Goal: Task Accomplishment & Management: Manage account settings

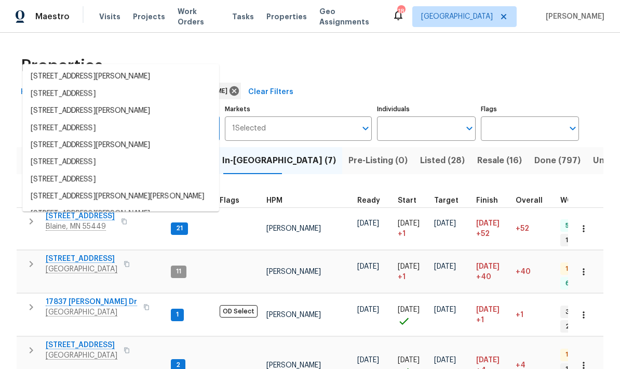
scroll to position [8, 11]
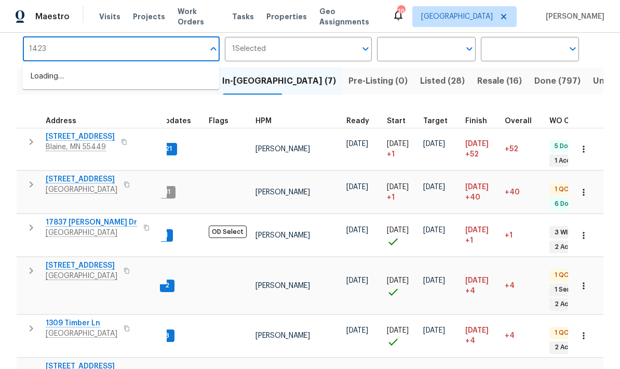
type input "14231"
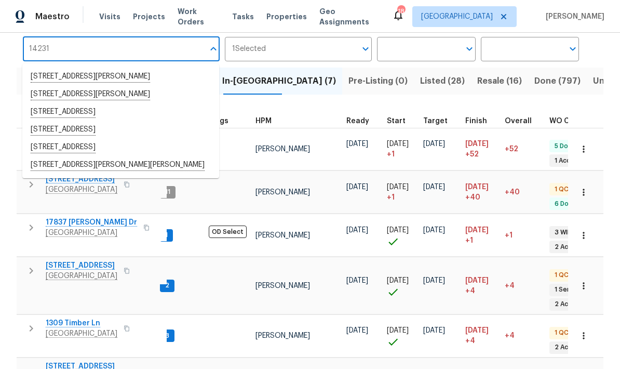
click at [61, 111] on li "14231 E 143rd Ln Burnsville MN 55337" at bounding box center [120, 112] width 197 height 18
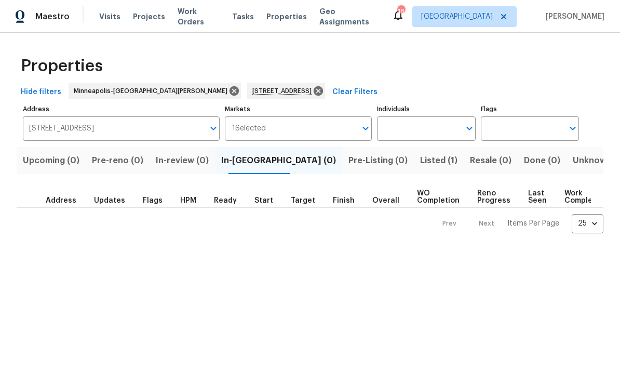
click at [420, 154] on span "Listed (1)" at bounding box center [438, 160] width 37 height 15
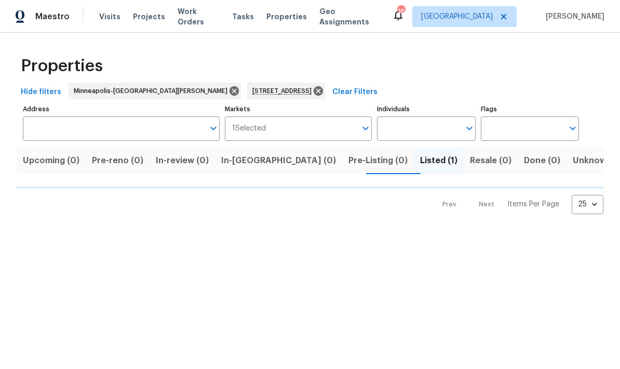
type input "14231 E 143rd Ln Burnsville MN 55337"
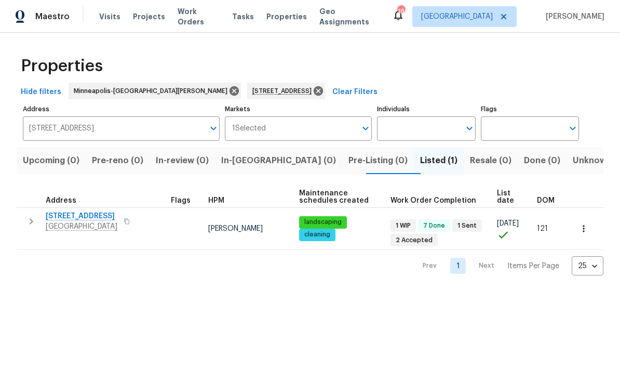
click at [58, 219] on span "14231 E 143rd Ln" at bounding box center [82, 216] width 72 height 10
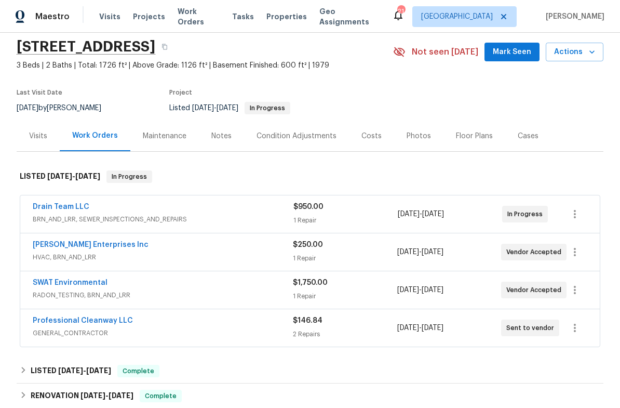
scroll to position [87, 0]
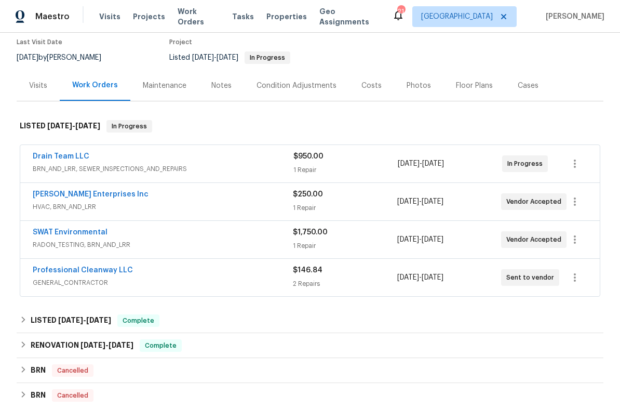
click at [55, 196] on link "Deschene Enterprises Inc" at bounding box center [91, 194] width 116 height 7
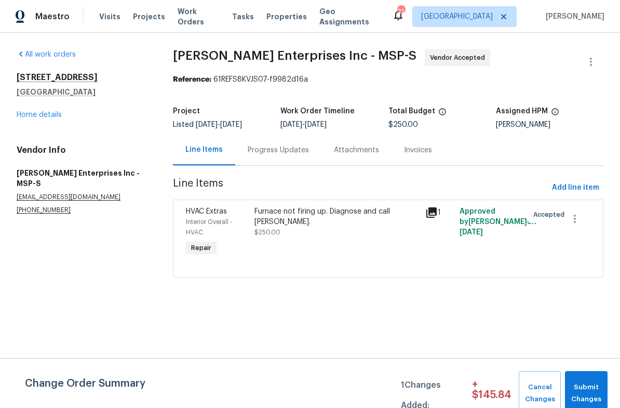
click at [275, 151] on div "Progress Updates" at bounding box center [278, 150] width 61 height 10
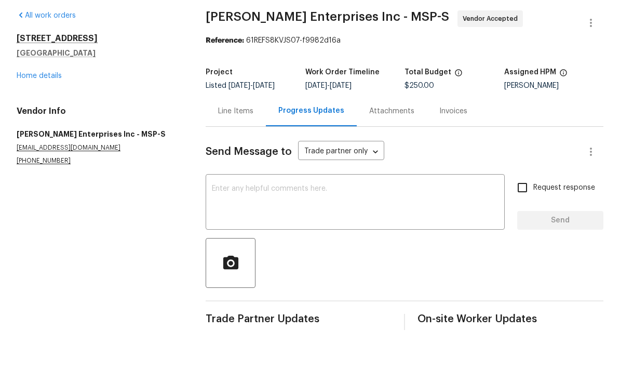
scroll to position [42, 0]
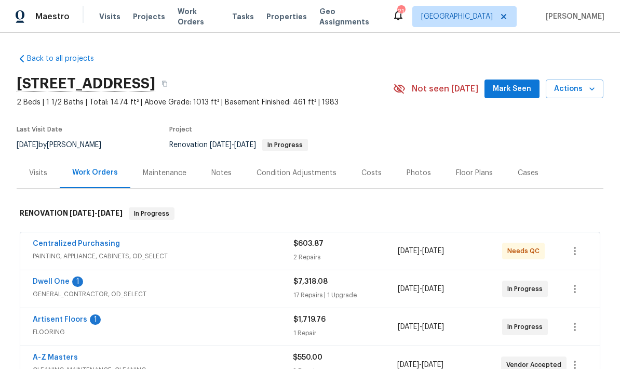
click at [46, 283] on link "Dwell One" at bounding box center [51, 281] width 37 height 7
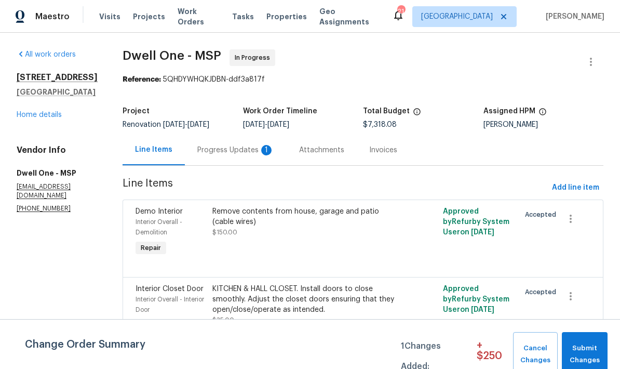
click at [204, 152] on div "Progress Updates 1" at bounding box center [235, 150] width 77 height 10
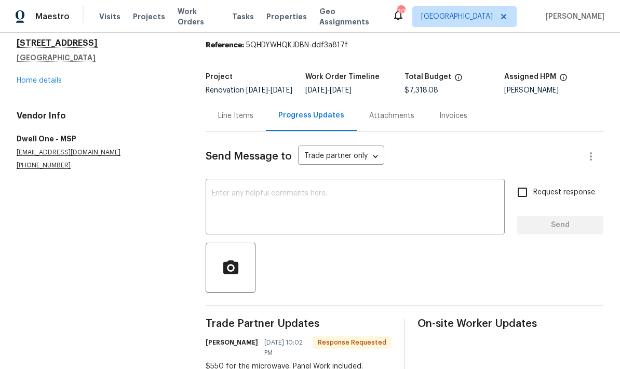
scroll to position [42, 0]
click at [218, 190] on textarea at bounding box center [355, 208] width 287 height 36
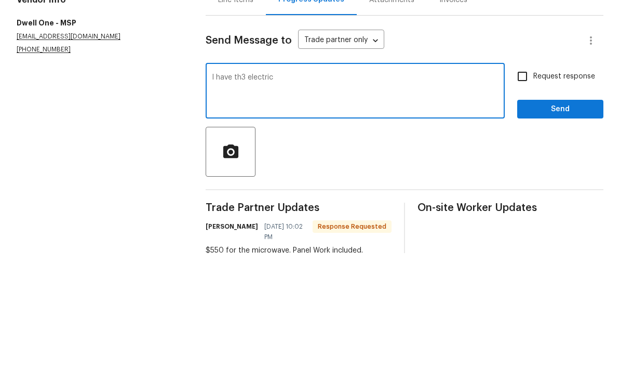
click at [236, 190] on textarea "I have th3 electric" at bounding box center [355, 208] width 287 height 36
click at [279, 190] on textarea "I have the electric" at bounding box center [355, 208] width 287 height 36
type textarea "I have the electric covered. Thanks"
click at [528, 181] on input "Request response" at bounding box center [522, 192] width 22 height 22
checkbox input "true"
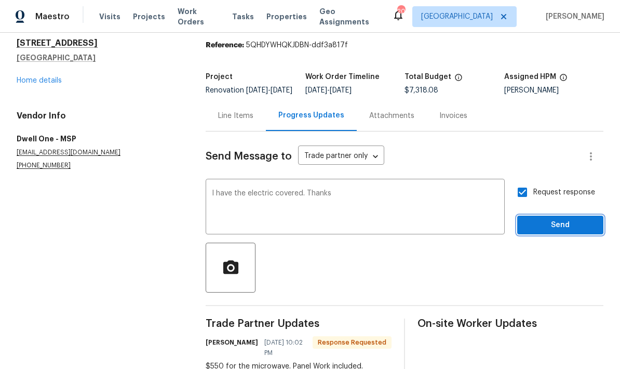
click at [526, 219] on span "Send" at bounding box center [560, 225] width 70 height 13
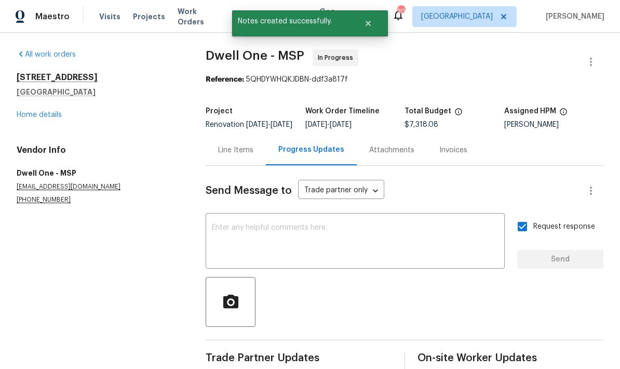
scroll to position [0, 0]
click at [219, 145] on div "Line Items" at bounding box center [235, 150] width 35 height 10
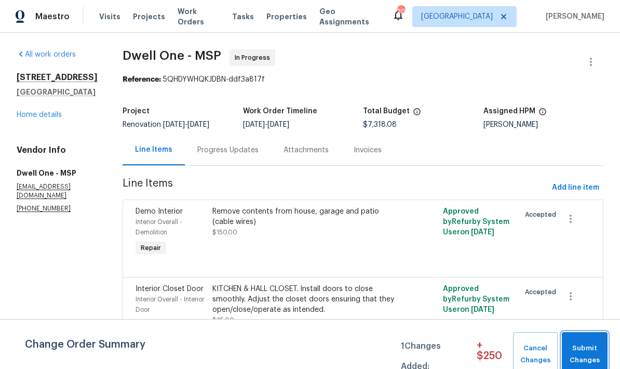
click at [575, 344] on span "Submit Changes" at bounding box center [584, 354] width 35 height 24
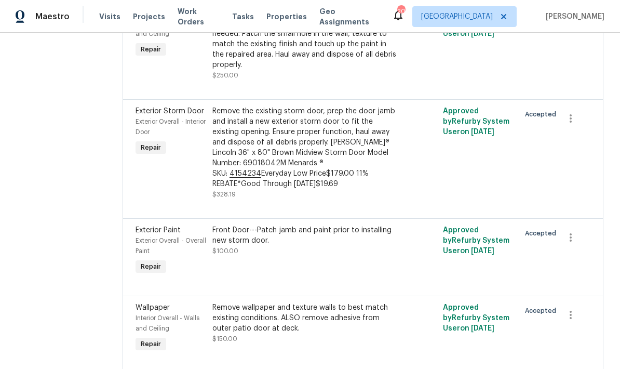
scroll to position [902, 0]
click at [262, 224] on div "Front Door---Patch jamb and paint prior to installing new storm door. $100.00" at bounding box center [305, 239] width 186 height 31
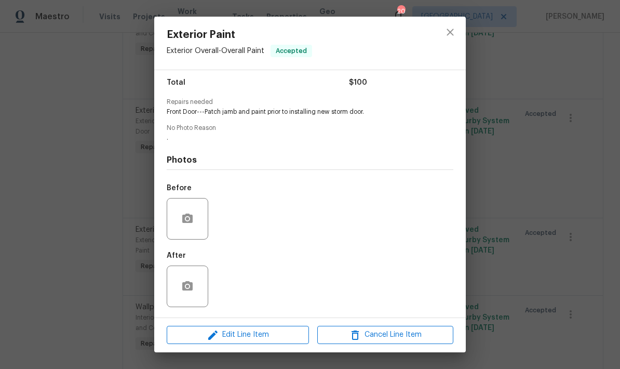
scroll to position [86, 0]
click at [184, 214] on icon "button" at bounding box center [187, 218] width 12 height 12
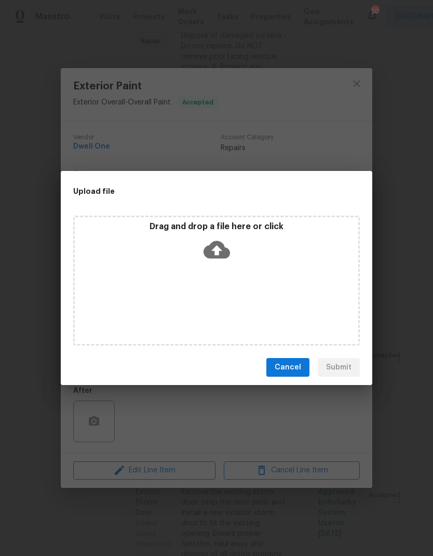
scroll to position [0, 0]
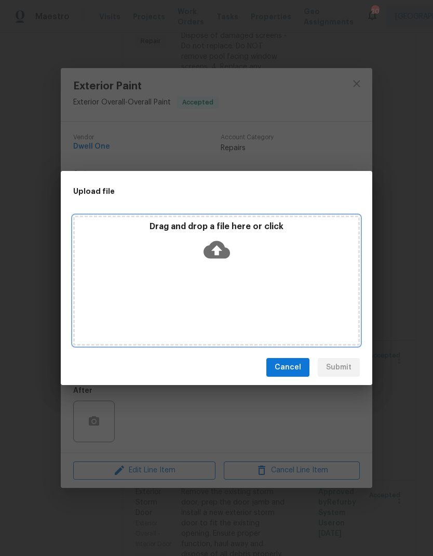
click at [179, 271] on div "Drag and drop a file here or click" at bounding box center [216, 280] width 287 height 130
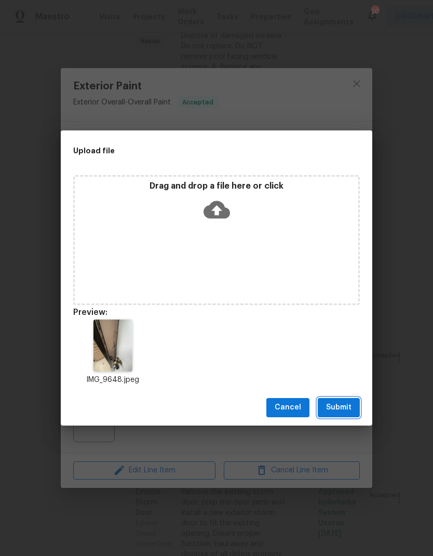
click at [339, 368] on span "Submit" at bounding box center [338, 407] width 25 height 13
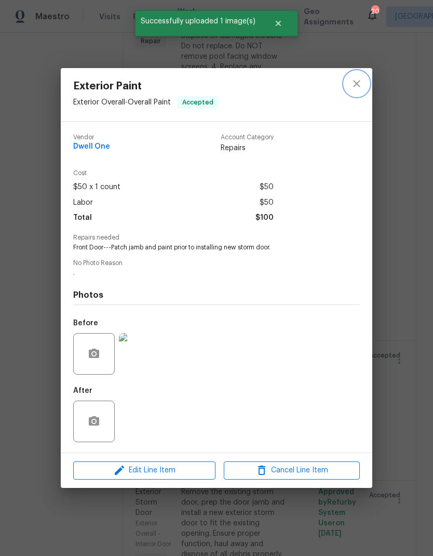
click at [355, 79] on icon "close" at bounding box center [356, 83] width 12 height 12
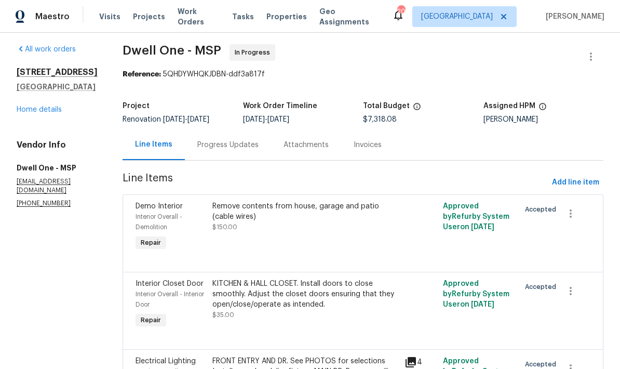
scroll to position [6, 0]
click at [248, 220] on div "Remove contents from house, garage and patio (cable wires)" at bounding box center [305, 210] width 186 height 21
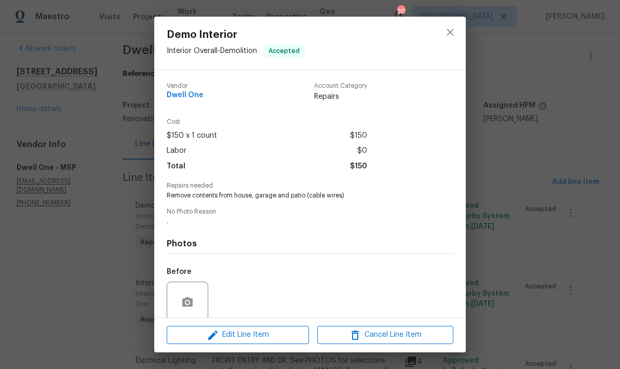
click at [181, 297] on button "button" at bounding box center [187, 302] width 25 height 25
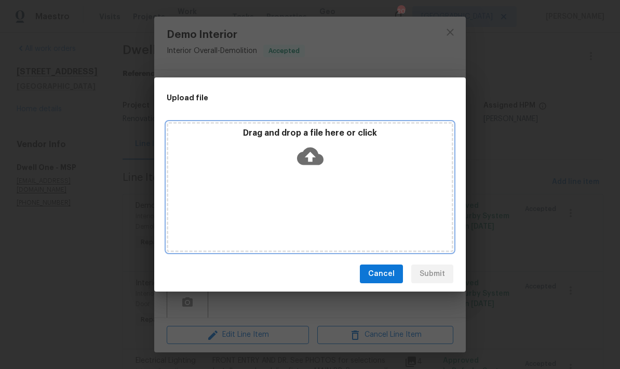
click at [228, 175] on div "Drag and drop a file here or click" at bounding box center [310, 187] width 287 height 130
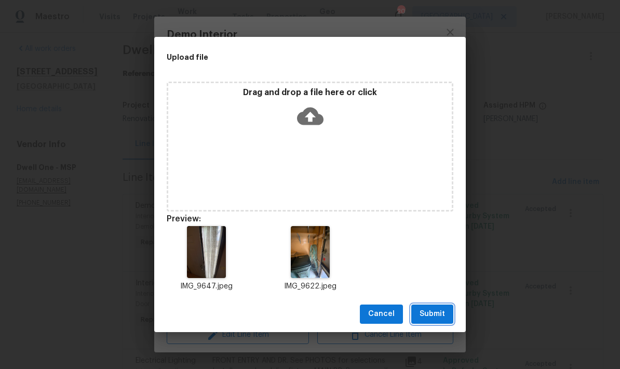
click at [430, 312] on span "Submit" at bounding box center [432, 313] width 25 height 13
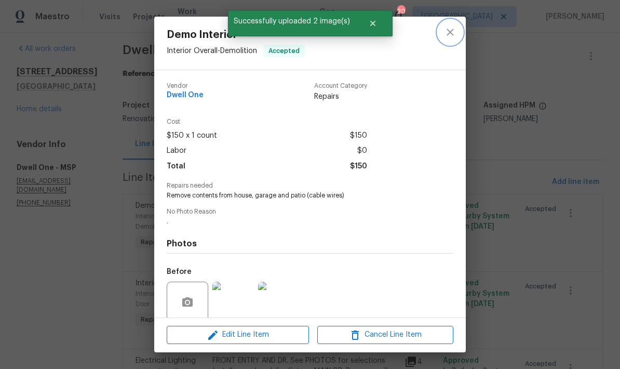
click at [454, 35] on icon "close" at bounding box center [450, 32] width 12 height 12
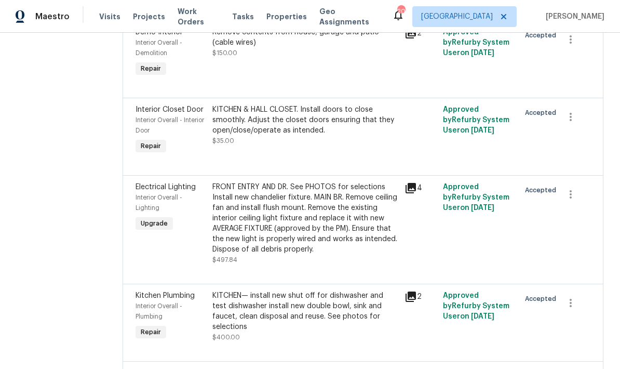
scroll to position [180, 0]
click at [262, 134] on div "KITCHEN & HALL CLOSET. Install doors to close smoothly. Adjust the closet doors…" at bounding box center [305, 119] width 186 height 31
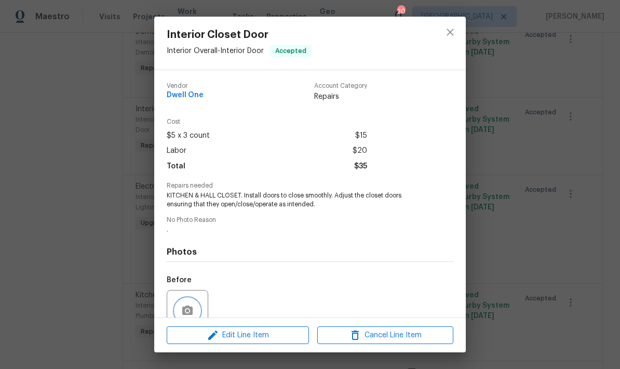
click at [186, 302] on button "button" at bounding box center [187, 310] width 25 height 25
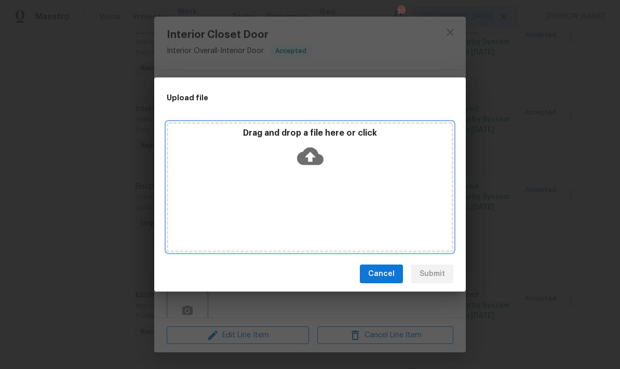
click at [295, 188] on div "Drag and drop a file here or click" at bounding box center [310, 187] width 287 height 130
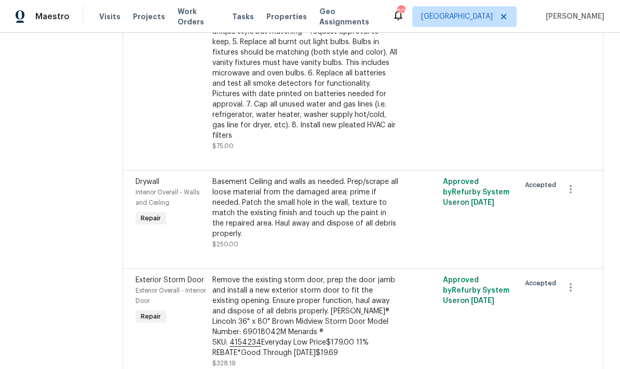
scroll to position [738, 0]
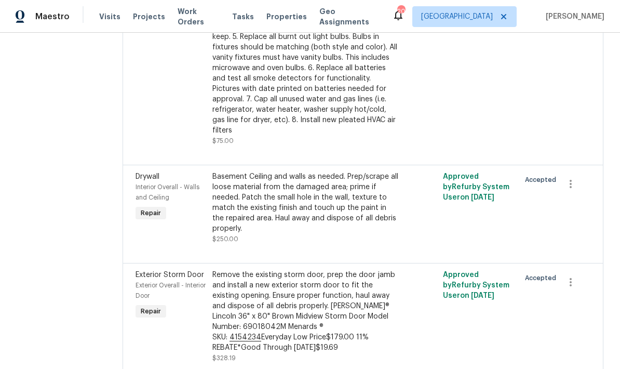
click at [255, 188] on div "Basement Ceiling and walls as needed. Prep/scrape all loose material from the d…" at bounding box center [305, 202] width 186 height 62
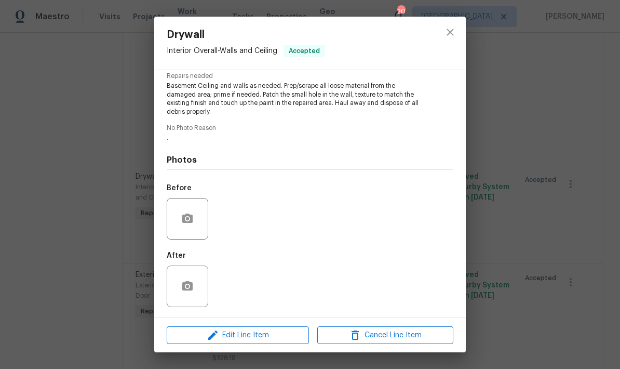
scroll to position [111, 0]
click at [180, 218] on button "button" at bounding box center [187, 218] width 25 height 25
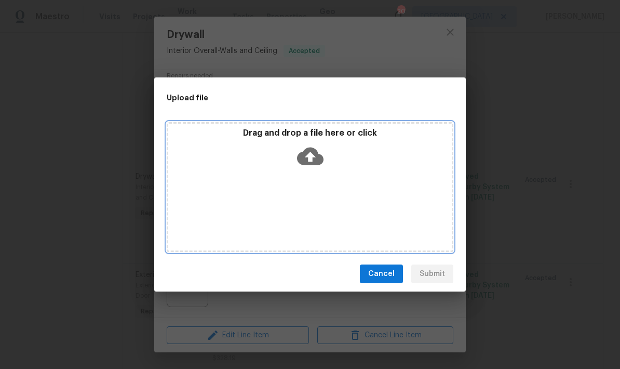
click at [248, 187] on div "Drag and drop a file here or click" at bounding box center [310, 187] width 287 height 130
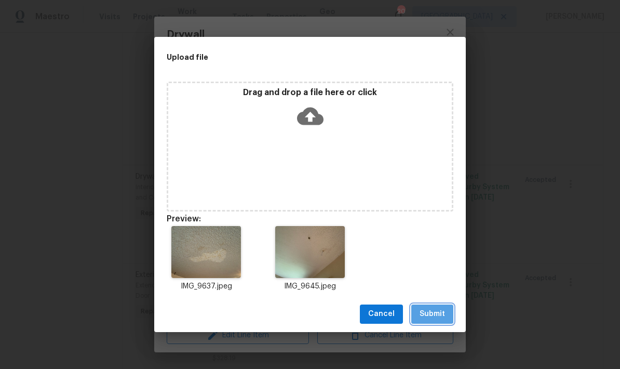
click at [428, 310] on span "Submit" at bounding box center [432, 313] width 25 height 13
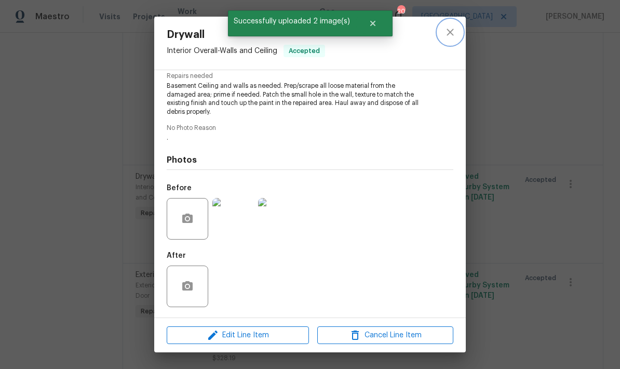
click at [445, 32] on icon "close" at bounding box center [450, 32] width 12 height 12
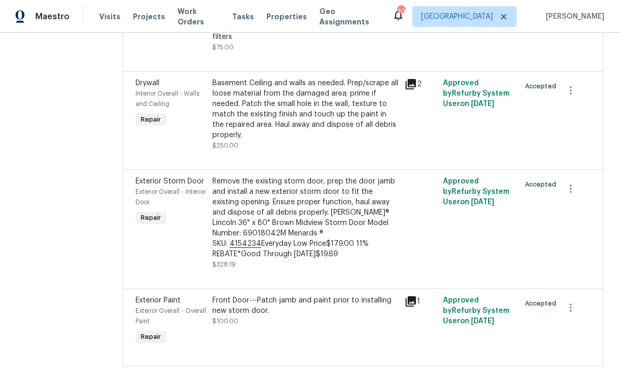
scroll to position [833, 0]
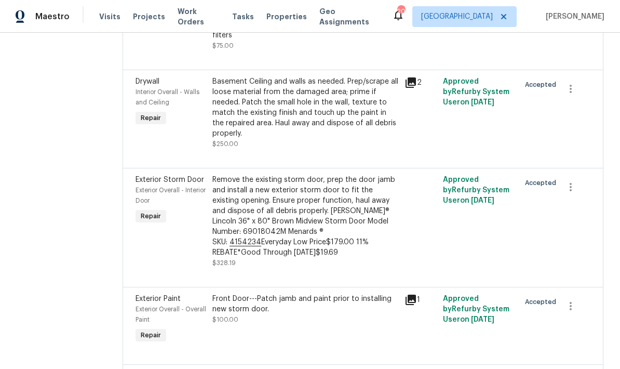
click at [247, 179] on div "Remove the existing storm door, prep the door jamb and install a new exterior s…" at bounding box center [305, 215] width 186 height 83
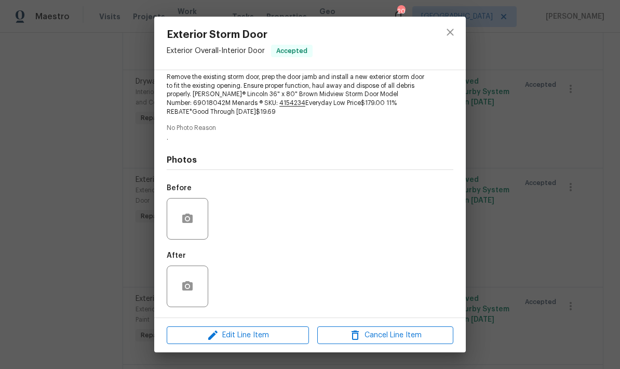
scroll to position [119, 0]
click at [178, 217] on button "button" at bounding box center [187, 218] width 25 height 25
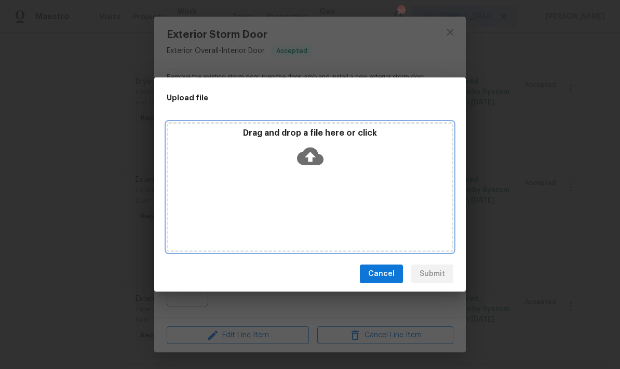
click at [257, 164] on div "Drag and drop a file here or click" at bounding box center [310, 150] width 284 height 45
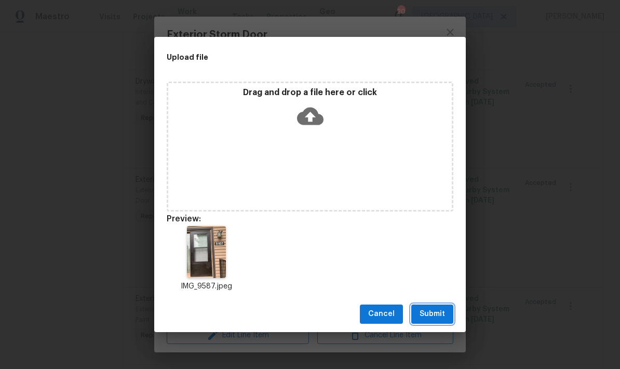
click at [429, 313] on span "Submit" at bounding box center [432, 313] width 25 height 13
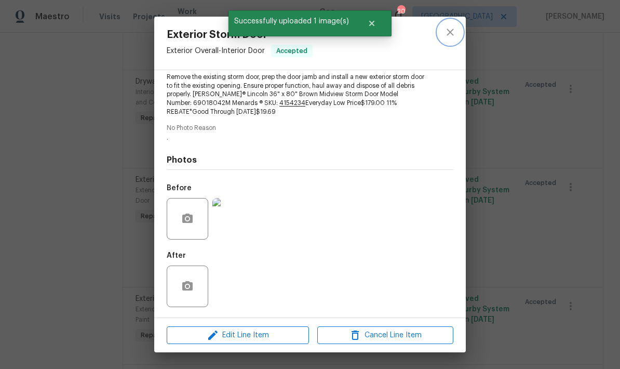
click at [449, 28] on icon "close" at bounding box center [450, 32] width 12 height 12
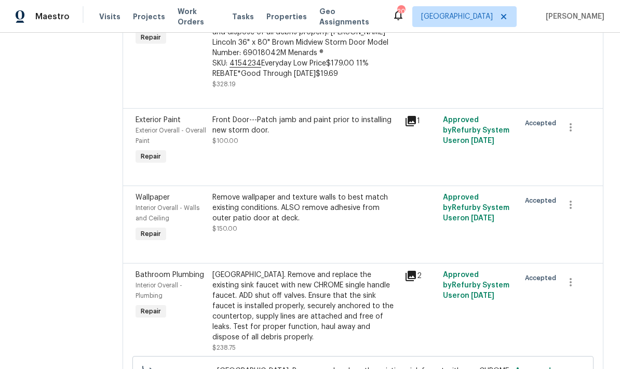
scroll to position [1012, 0]
click at [231, 192] on div "Remove wallpaper and texture walls to best match existing conditions. ALSO remo…" at bounding box center [305, 207] width 186 height 31
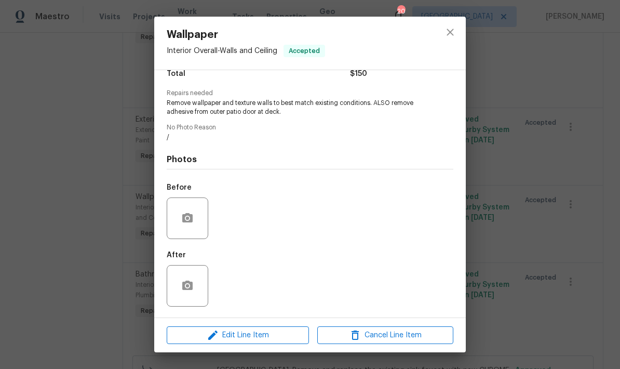
scroll to position [95, 0]
click at [180, 218] on button "button" at bounding box center [187, 218] width 25 height 25
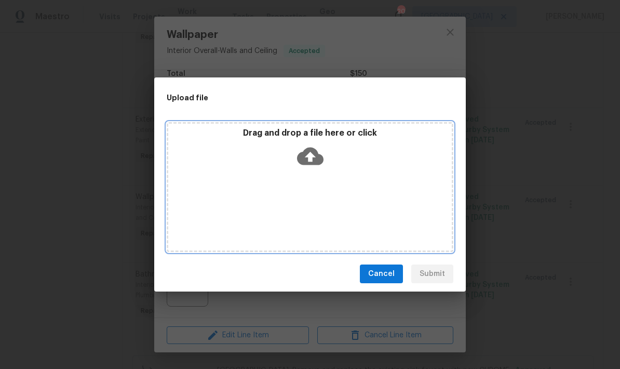
click at [350, 185] on div "Drag and drop a file here or click" at bounding box center [310, 187] width 287 height 130
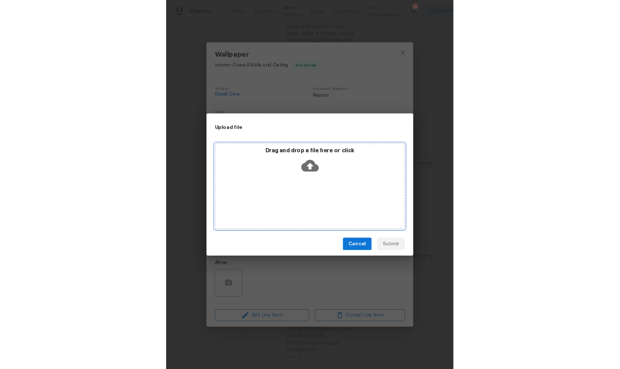
scroll to position [0, 0]
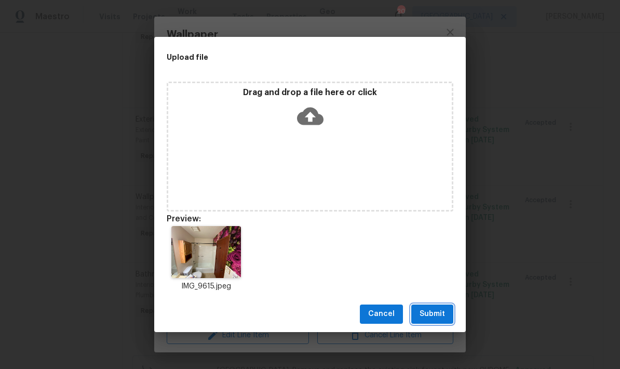
click at [434, 317] on span "Submit" at bounding box center [432, 313] width 25 height 13
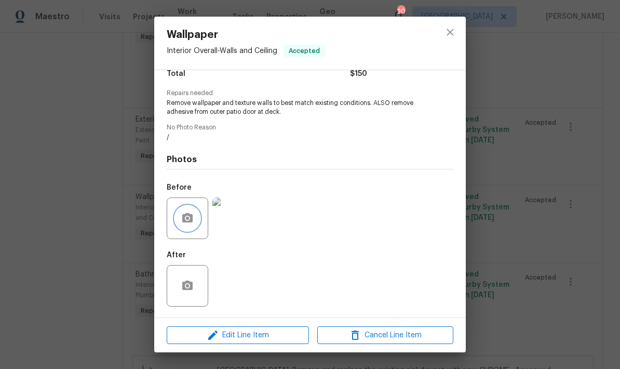
scroll to position [95, 0]
click at [455, 32] on icon "close" at bounding box center [450, 32] width 12 height 12
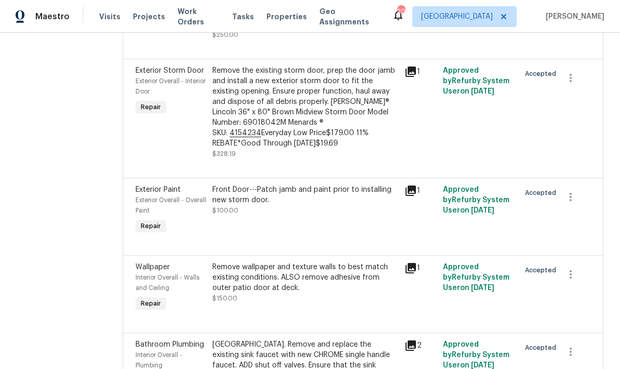
scroll to position [936, 0]
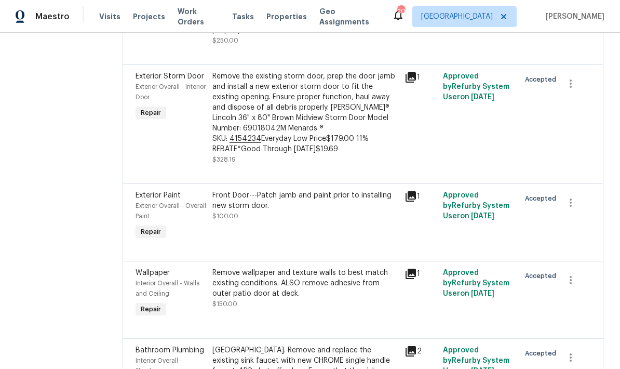
click at [291, 190] on div "Front Door---Patch jamb and paint prior to installing new storm door." at bounding box center [305, 200] width 186 height 21
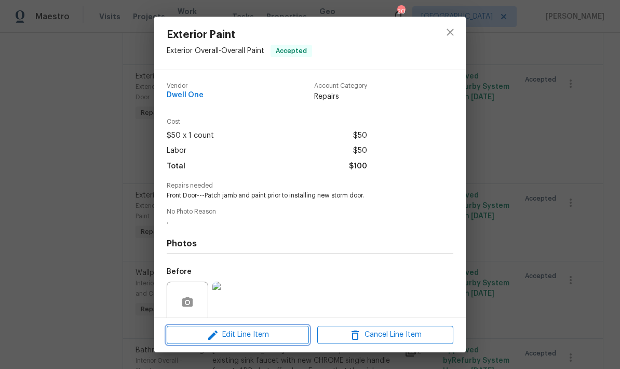
click at [228, 335] on span "Edit Line Item" at bounding box center [238, 334] width 136 height 13
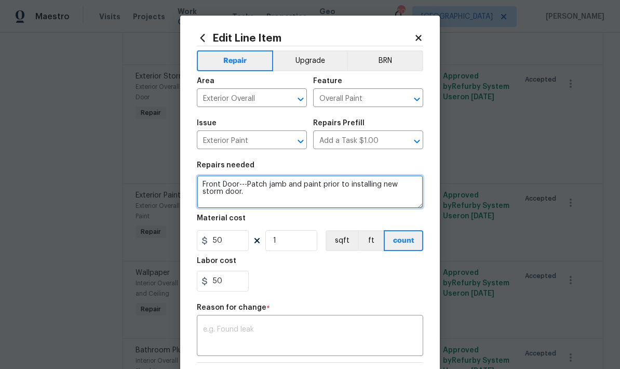
click at [228, 200] on textarea "Front Door---Patch jamb and paint prior to installing new storm door." at bounding box center [310, 191] width 226 height 33
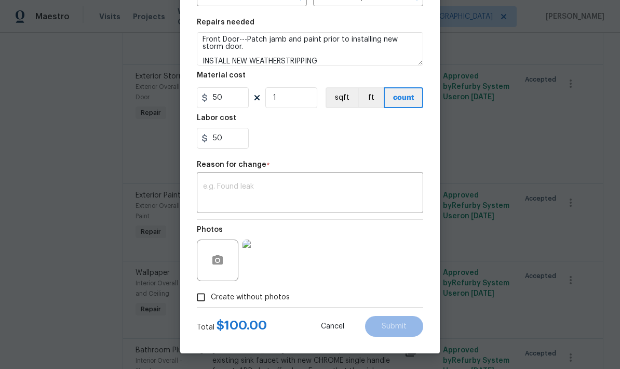
scroll to position [145, 0]
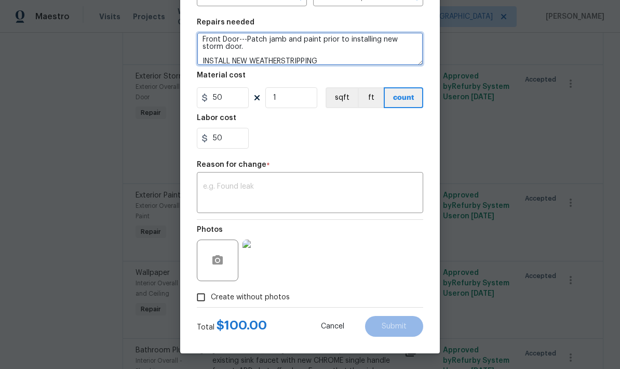
type textarea "Front Door---Patch jamb and paint prior to installing new storm door. INSTALL N…"
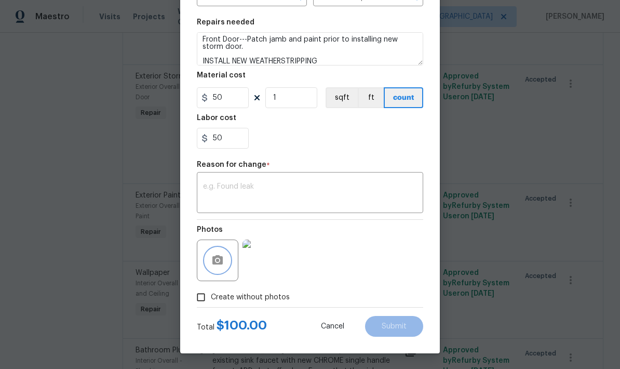
click at [206, 264] on button "button" at bounding box center [217, 260] width 25 height 25
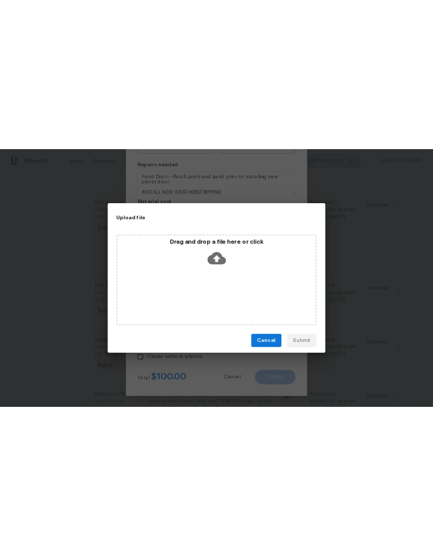
scroll to position [0, 0]
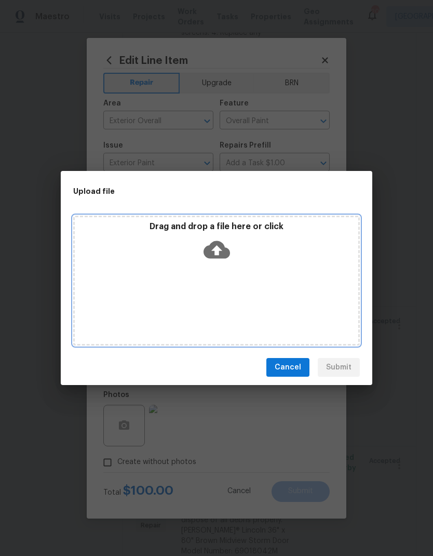
click at [246, 286] on div "Drag and drop a file here or click" at bounding box center [216, 280] width 287 height 130
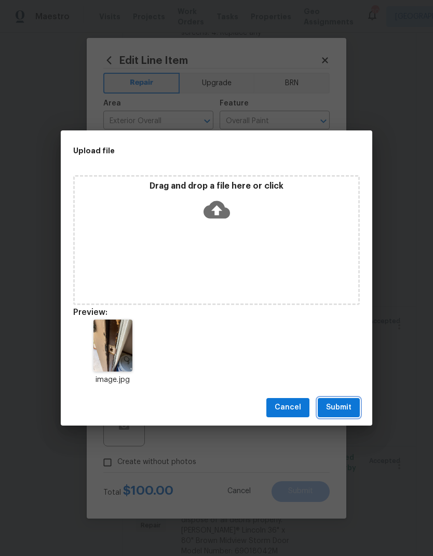
click at [344, 368] on span "Submit" at bounding box center [338, 407] width 25 height 13
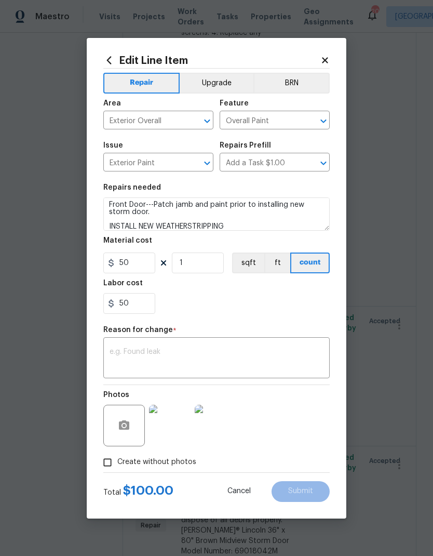
click at [327, 63] on icon at bounding box center [324, 60] width 9 height 9
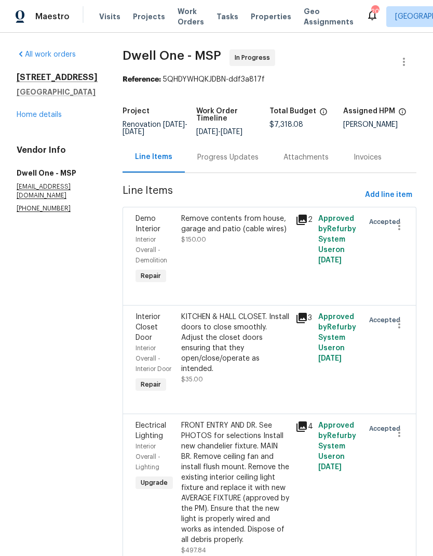
click at [31, 118] on link "Home details" at bounding box center [39, 114] width 45 height 7
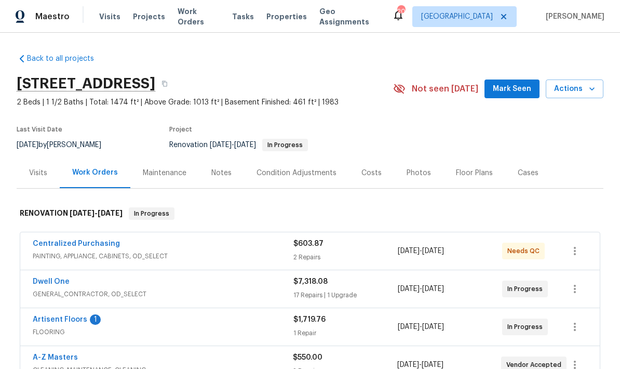
click at [220, 176] on div "Notes" at bounding box center [221, 173] width 20 height 10
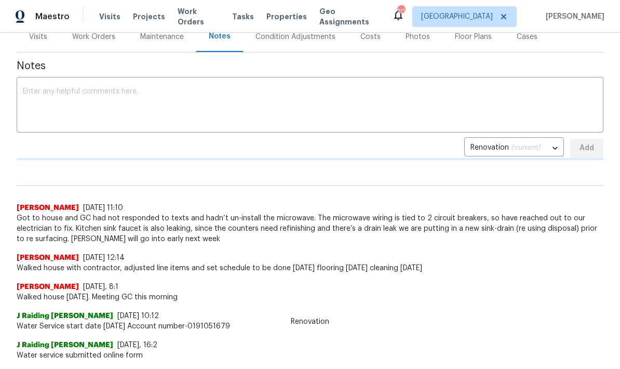
scroll to position [142, 0]
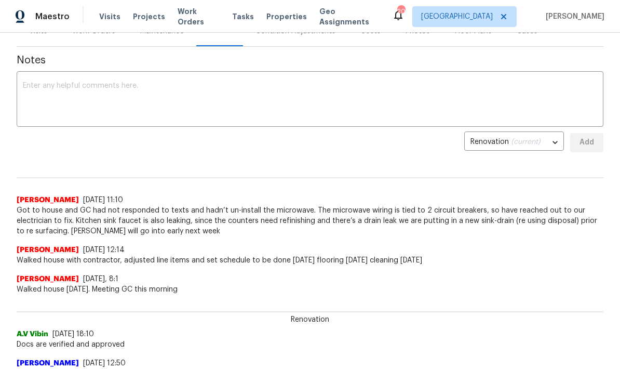
click at [29, 83] on textarea at bounding box center [310, 100] width 574 height 36
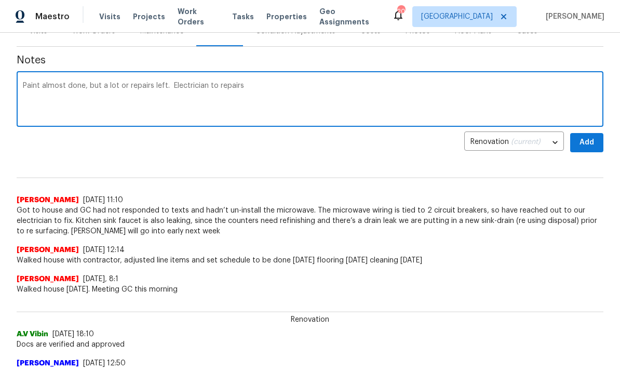
click at [211, 88] on textarea "Paint almost done, but a lot or repairs left. Electrician to repairs" at bounding box center [310, 100] width 574 height 36
click at [257, 87] on textarea "Paint almost done, but a lot or repairs left. Electrician to repairs" at bounding box center [310, 100] width 574 height 36
click at [218, 86] on textarea "Paint almost done, but a lot or repairs left. Electrician to repairs" at bounding box center [310, 100] width 574 height 36
click at [301, 88] on textarea "Paint almost done, but a lot or repairs left. Electrician to make repairs repai…" at bounding box center [310, 100] width 574 height 36
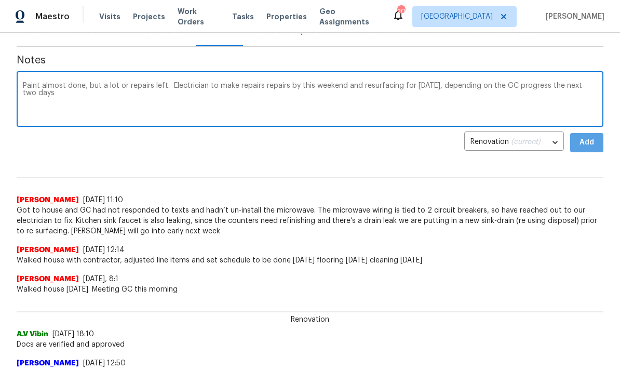
type textarea "Paint almost done, but a lot or repairs left. Electrician to make repairs repai…"
click at [587, 144] on span "Add" at bounding box center [586, 142] width 17 height 13
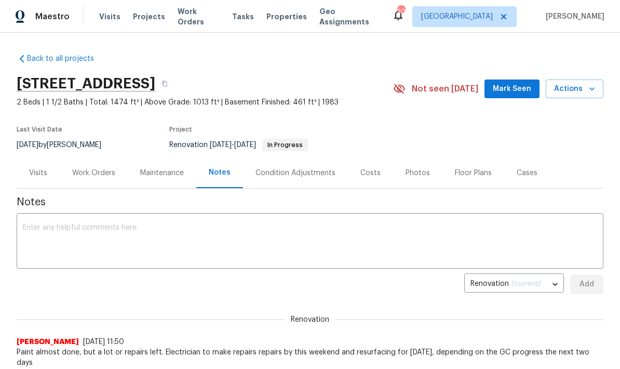
scroll to position [0, 0]
click at [82, 172] on div "Work Orders" at bounding box center [93, 173] width 43 height 10
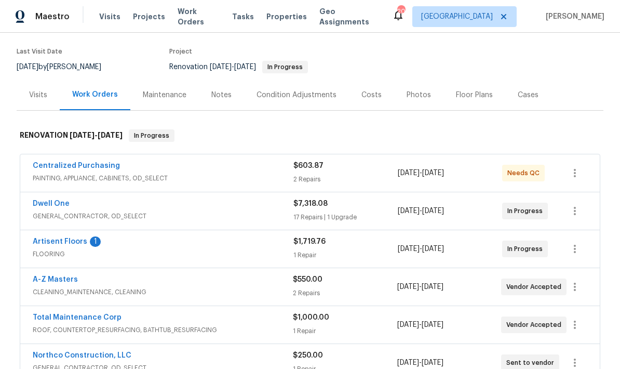
scroll to position [78, 0]
click at [42, 242] on link "Artisent Floors" at bounding box center [60, 240] width 55 height 7
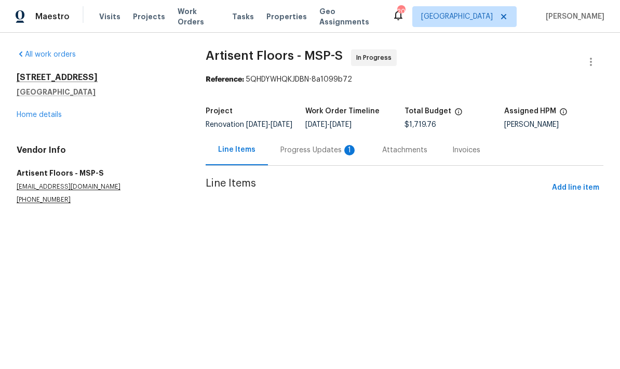
click at [294, 155] on div "Progress Updates 1" at bounding box center [318, 150] width 77 height 10
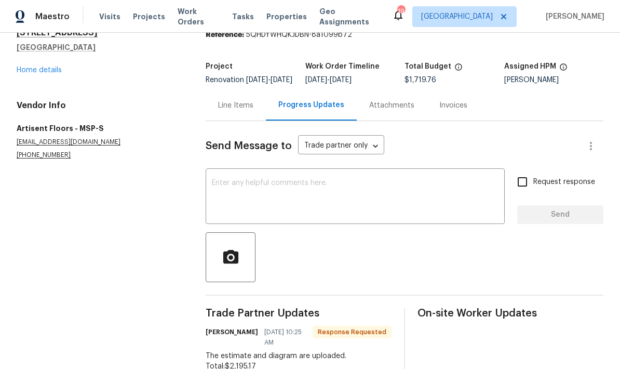
scroll to position [42, 0]
click at [222, 179] on textarea at bounding box center [355, 197] width 287 height 36
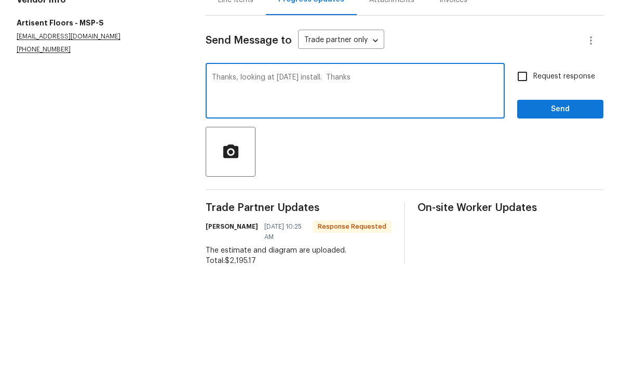
type textarea "Thanks, looking at [DATE] install. Thanks"
click at [523, 171] on input "Request response" at bounding box center [522, 182] width 22 height 22
checkbox input "true"
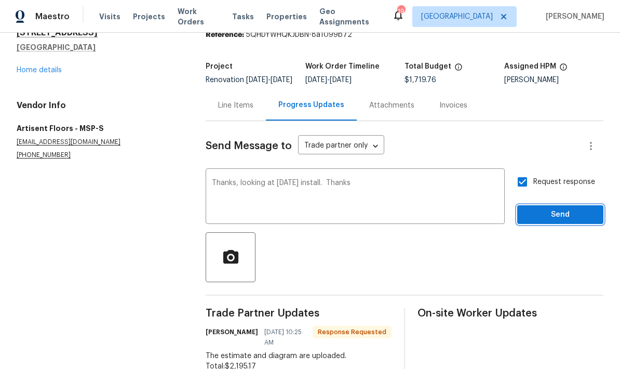
click at [560, 205] on button "Send" at bounding box center [560, 214] width 86 height 19
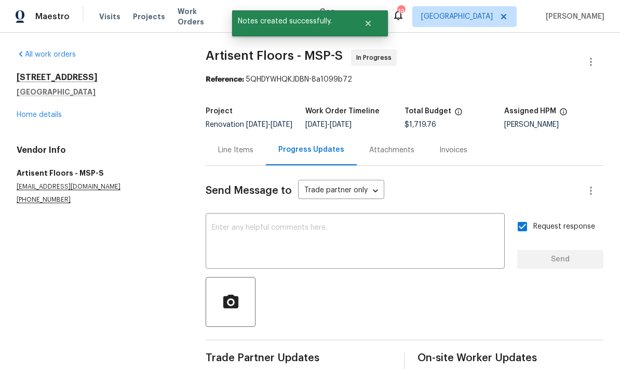
click at [29, 111] on link "Home details" at bounding box center [39, 114] width 45 height 7
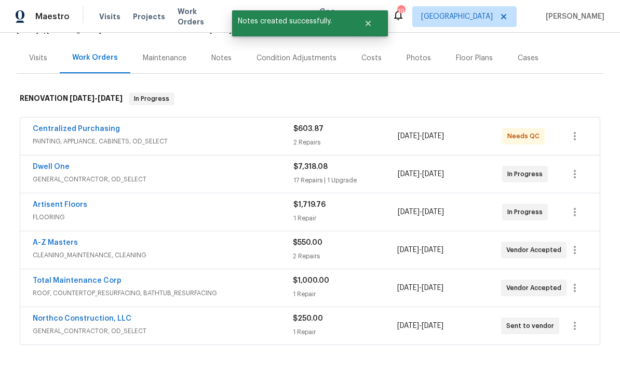
scroll to position [122, 0]
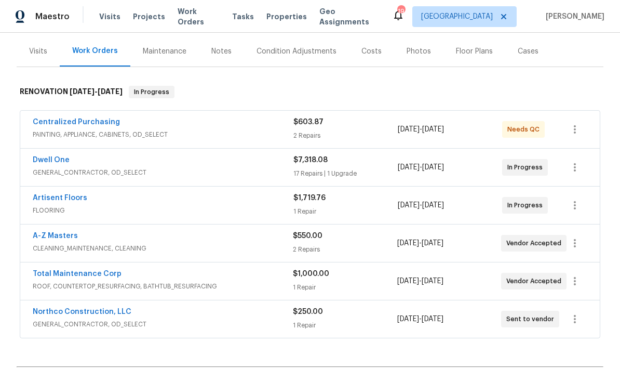
click at [64, 276] on link "Total Maintenance Corp" at bounding box center [77, 273] width 89 height 7
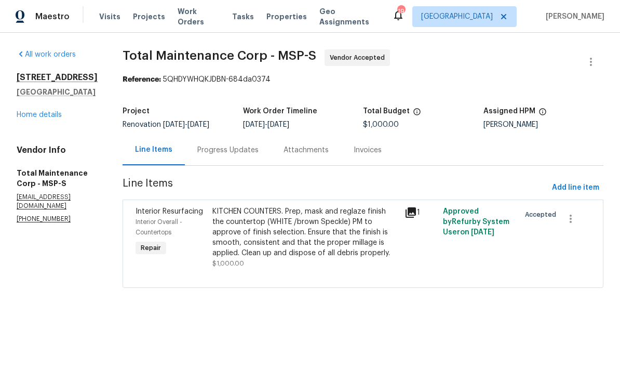
click at [199, 152] on div "Progress Updates" at bounding box center [227, 150] width 61 height 10
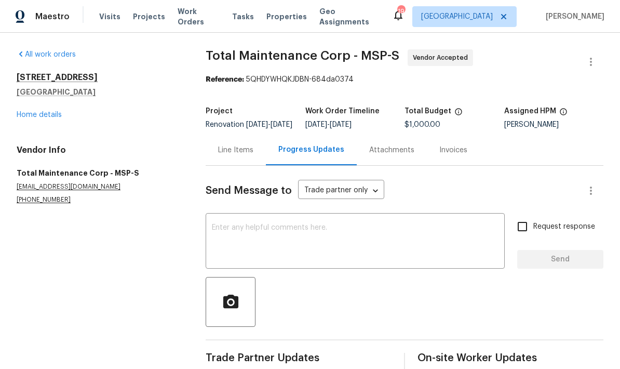
scroll to position [25, 0]
click at [229, 224] on textarea at bounding box center [355, 242] width 287 height 36
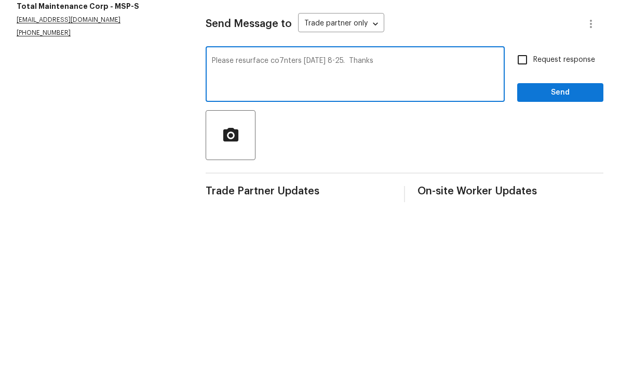
type textarea "Please resurface co7nters [DATE] 8-25. Thanks"
click at [524, 215] on input "Request response" at bounding box center [522, 226] width 22 height 22
checkbox input "true"
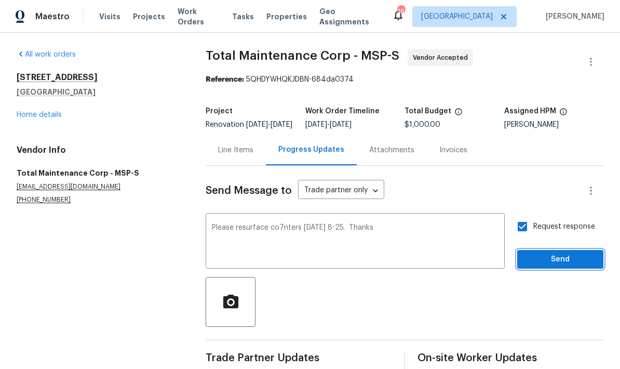
click at [548, 253] on span "Send" at bounding box center [560, 259] width 70 height 13
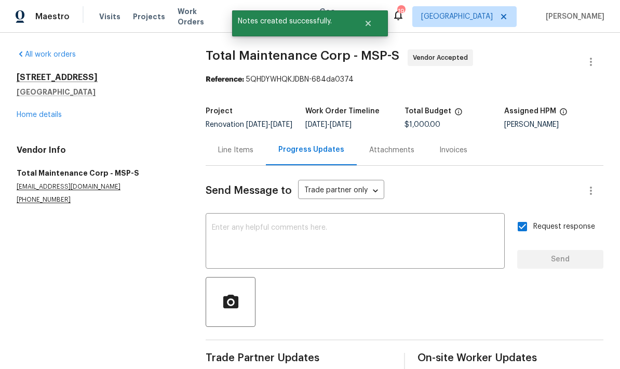
click at [35, 83] on div "[STREET_ADDRESS] Home details" at bounding box center [99, 96] width 164 height 48
click at [30, 111] on link "Home details" at bounding box center [39, 114] width 45 height 7
